Goal: Task Accomplishment & Management: Manage account settings

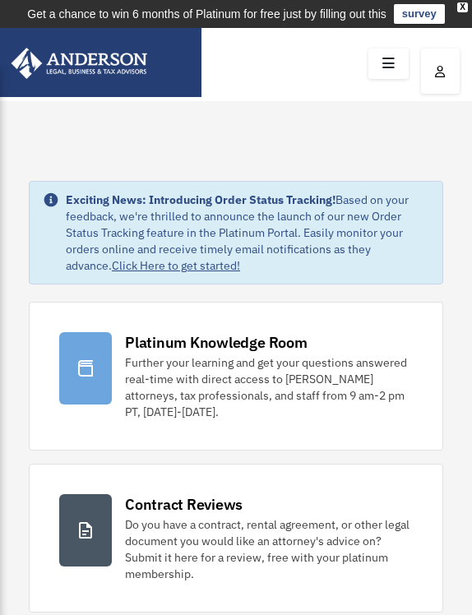
click at [392, 63] on icon at bounding box center [389, 64] width 24 height 26
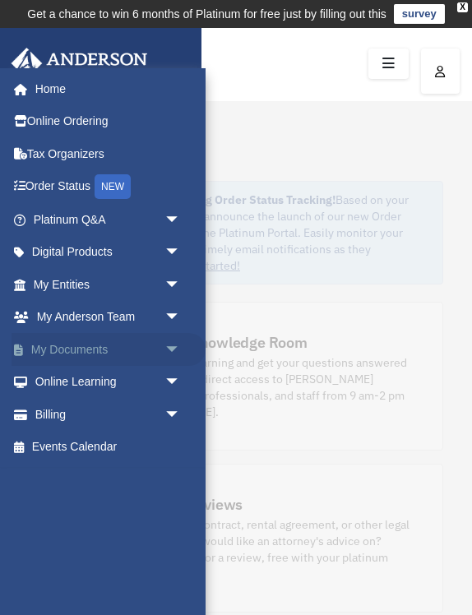
click at [170, 338] on span "arrow_drop_down" at bounding box center [181, 350] width 33 height 34
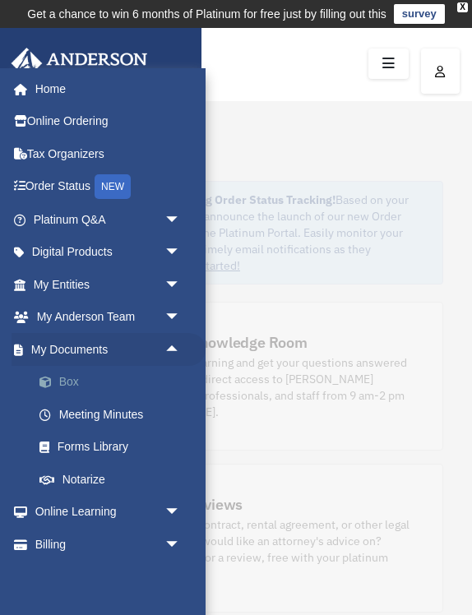
click at [98, 380] on link "Box" at bounding box center [114, 382] width 183 height 33
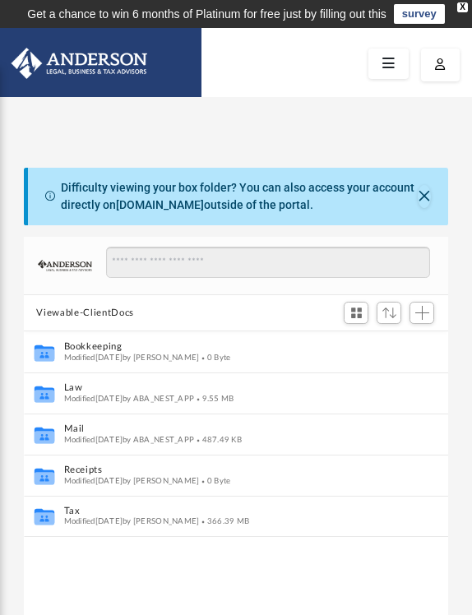
scroll to position [1, 1]
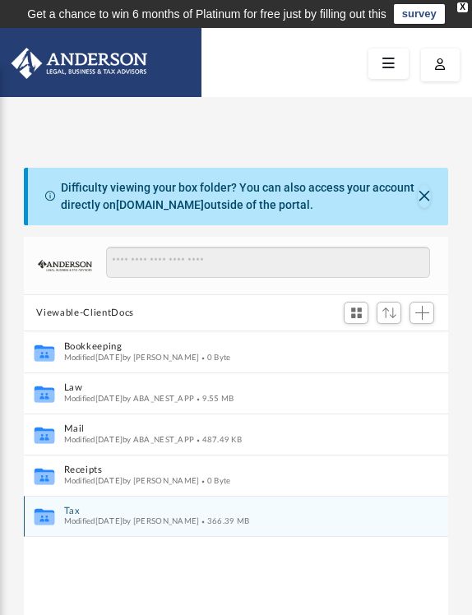
click at [96, 518] on span "Modified [DATE] by [PERSON_NAME]" at bounding box center [131, 522] width 136 height 8
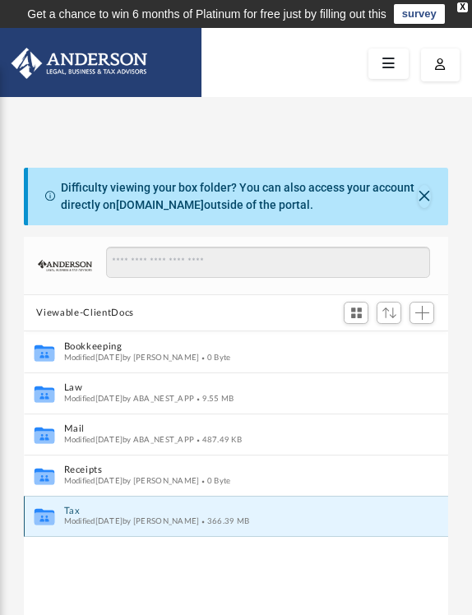
click at [43, 516] on icon "grid" at bounding box center [44, 517] width 20 height 16
click at [72, 509] on button "Tax" at bounding box center [224, 511] width 323 height 11
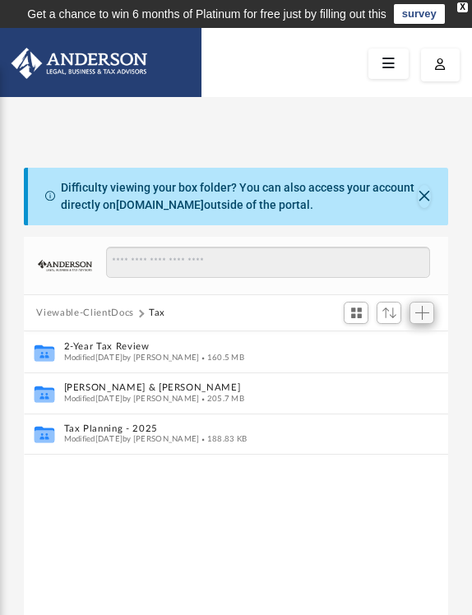
click at [425, 310] on span "Add" at bounding box center [423, 313] width 14 height 14
click at [395, 346] on li "Upload" at bounding box center [399, 345] width 53 height 17
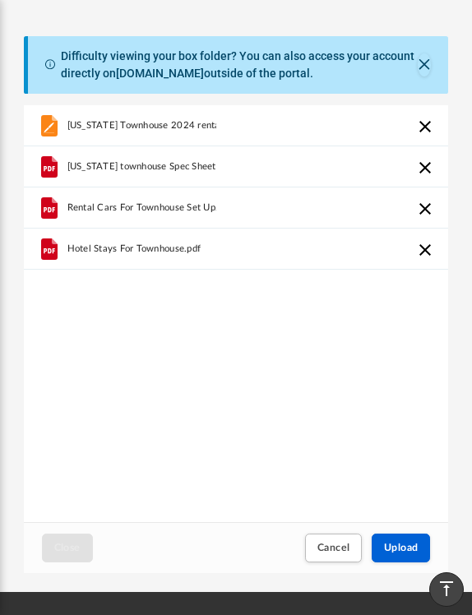
scroll to position [125, 0]
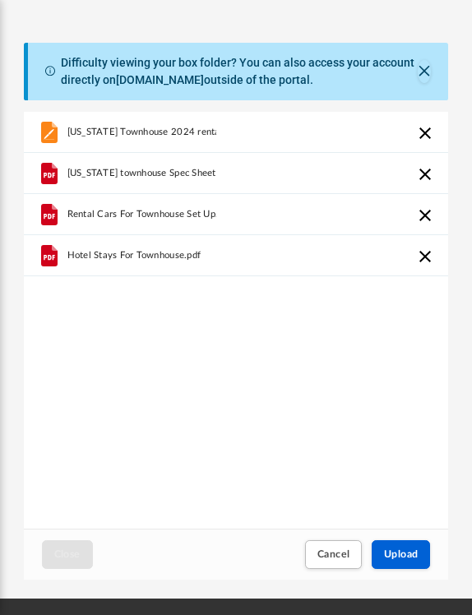
click at [203, 132] on span "[US_STATE] Townhouse 2024 rental.pages" at bounding box center [158, 132] width 183 height 11
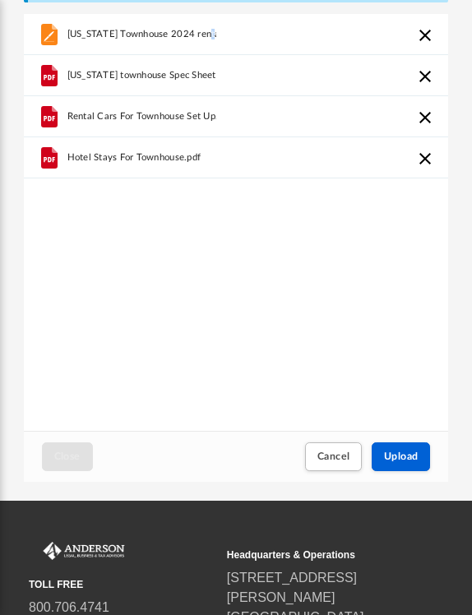
scroll to position [244, 0]
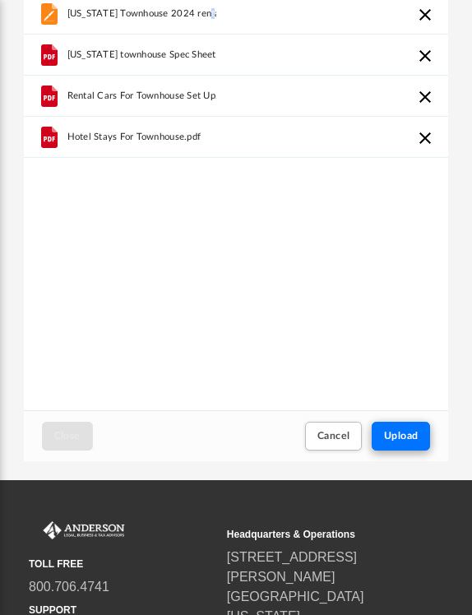
click at [406, 436] on span "Upload" at bounding box center [401, 436] width 35 height 10
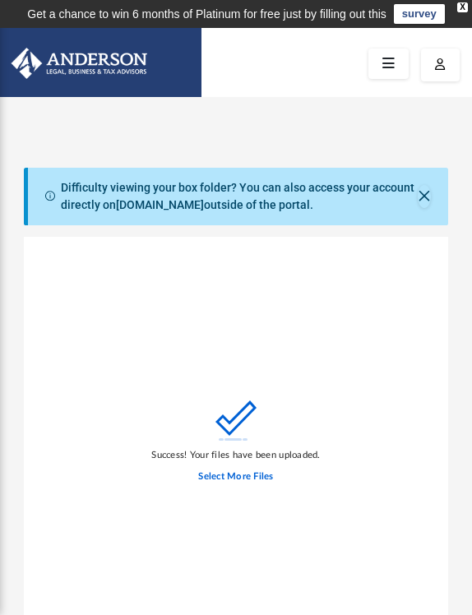
scroll to position [0, 0]
